Goal: Information Seeking & Learning: Learn about a topic

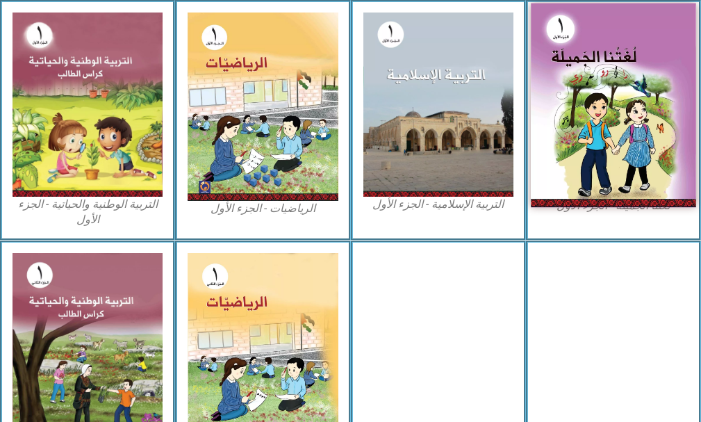
scroll to position [487, 0]
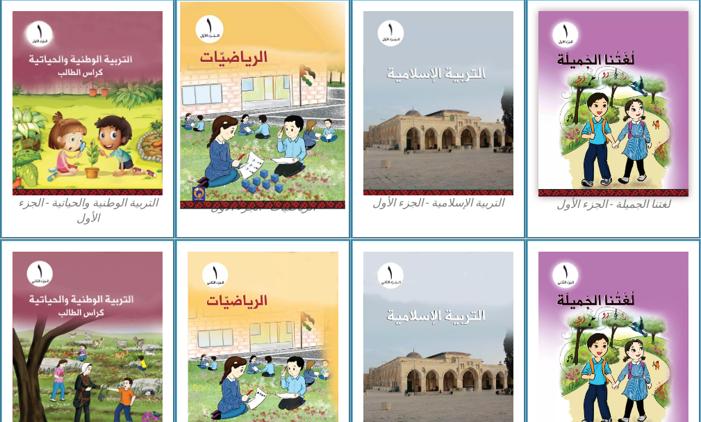
click at [205, 122] on img at bounding box center [262, 105] width 165 height 207
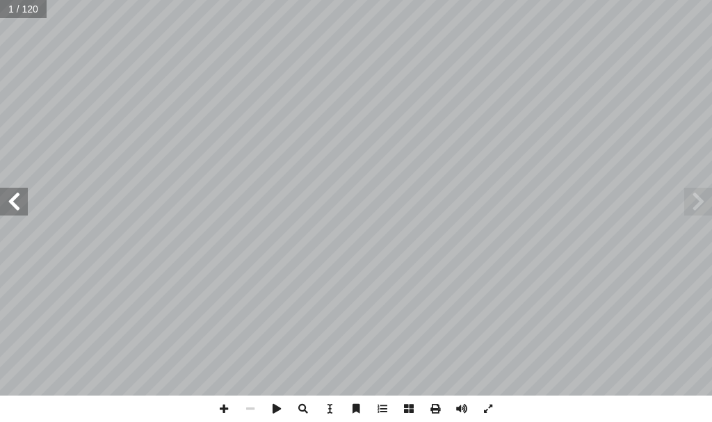
click at [13, 199] on span at bounding box center [14, 202] width 28 height 28
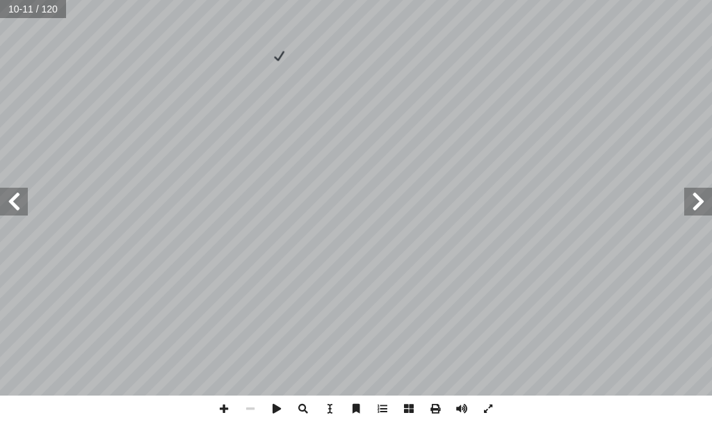
click at [14, 206] on span at bounding box center [14, 202] width 28 height 28
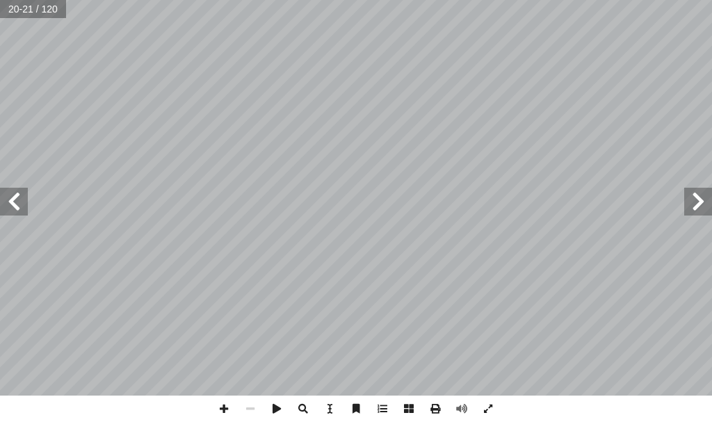
click at [22, 200] on span at bounding box center [14, 202] width 28 height 28
click at [24, 204] on span at bounding box center [14, 202] width 28 height 28
click at [690, 198] on span at bounding box center [698, 202] width 28 height 28
click at [225, 410] on span at bounding box center [224, 409] width 26 height 26
click at [252, 409] on span at bounding box center [250, 409] width 26 height 26
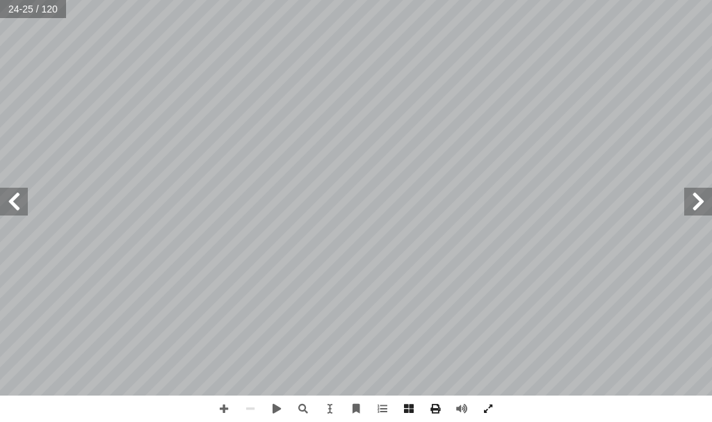
click at [703, 204] on span at bounding box center [698, 202] width 28 height 28
click at [227, 406] on span at bounding box center [224, 409] width 26 height 26
click at [363, 0] on html "الصفحة الرئيسية الصف الأول الصف الثاني الصف الثالث الصف الرابع الصف الخامس الصف…" at bounding box center [356, 47] width 712 height 94
click at [248, 409] on span at bounding box center [250, 409] width 26 height 26
click at [2, 195] on span at bounding box center [14, 202] width 28 height 28
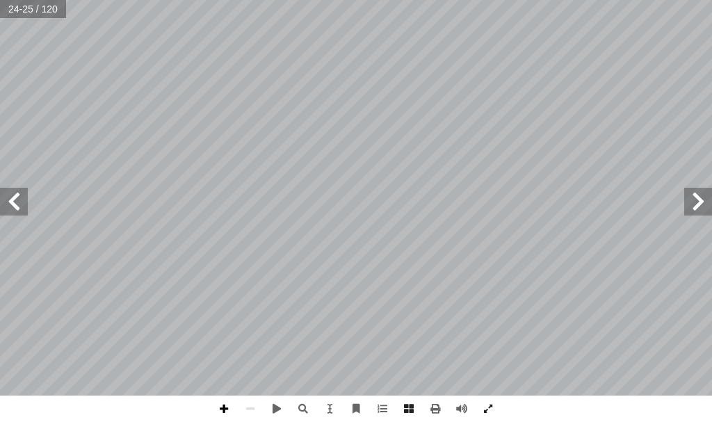
click at [229, 409] on span at bounding box center [224, 409] width 26 height 26
